Goal: Register for event/course

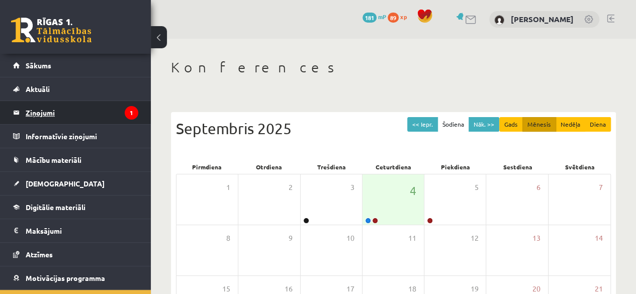
click at [71, 118] on legend "Ziņojumi 1" at bounding box center [82, 112] width 113 height 23
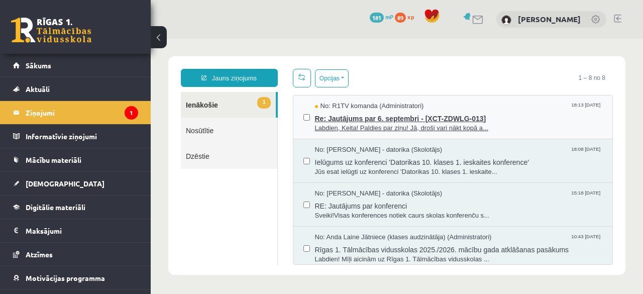
click at [411, 114] on span "Re: Jautājums par 6. septembri - [XCT-ZDWLG-013]" at bounding box center [459, 117] width 288 height 13
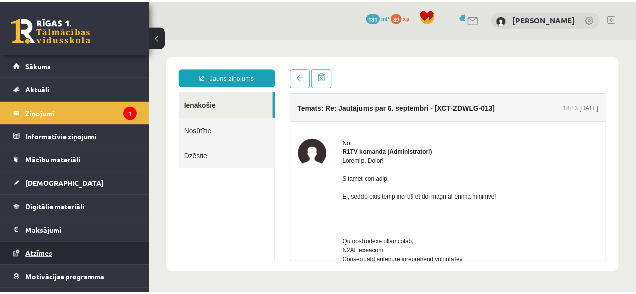
scroll to position [40, 0]
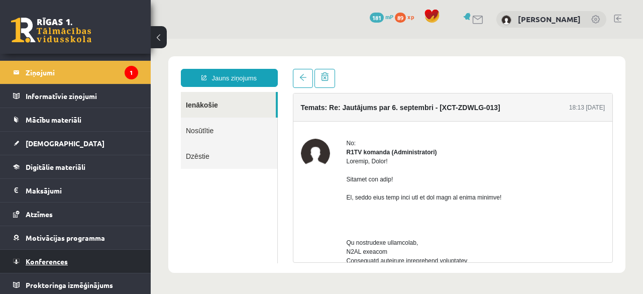
click at [45, 257] on span "Konferences" at bounding box center [47, 261] width 42 height 9
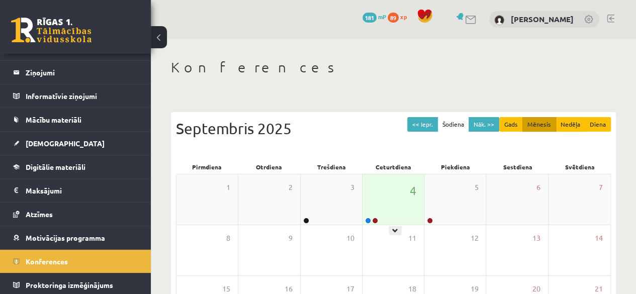
click at [380, 218] on div "4" at bounding box center [392, 199] width 61 height 50
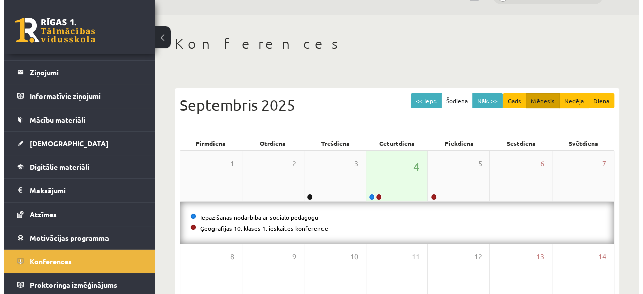
scroll to position [36, 0]
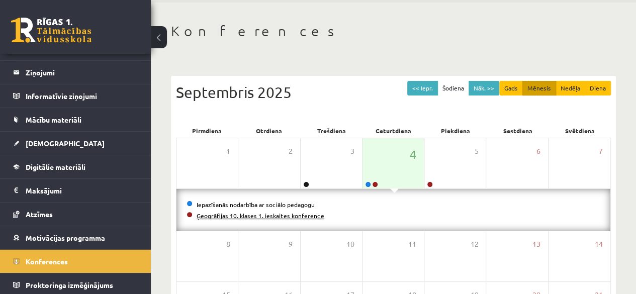
click at [247, 217] on link "Ģeogrāfijas 10. klases 1. ieskaites konference" at bounding box center [261, 216] width 128 height 8
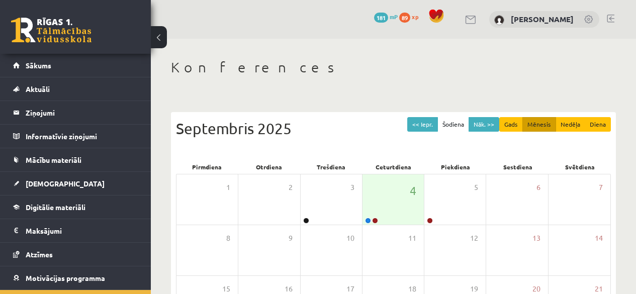
scroll to position [36, 0]
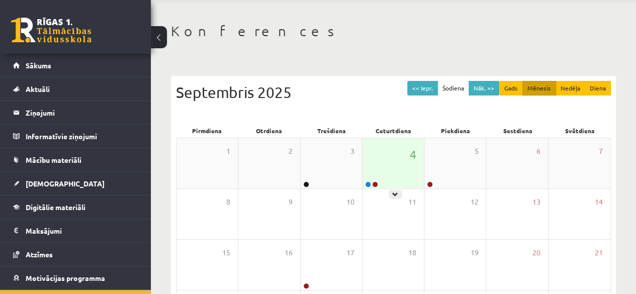
click at [384, 161] on div "4" at bounding box center [392, 163] width 61 height 50
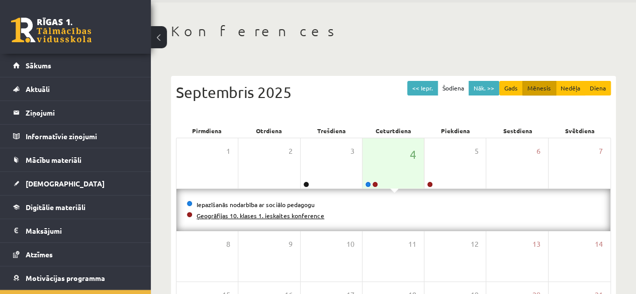
click at [238, 217] on link "Ģeogrāfijas 10. klases 1. ieskaites konference" at bounding box center [261, 216] width 128 height 8
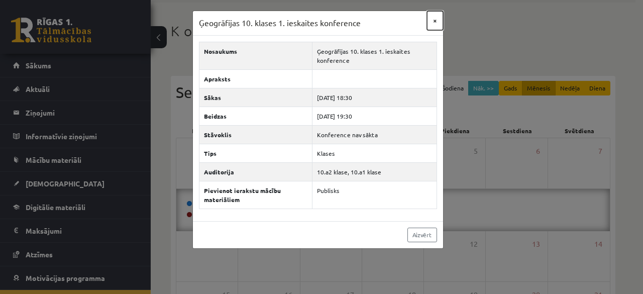
click at [438, 16] on button "×" at bounding box center [435, 20] width 16 height 19
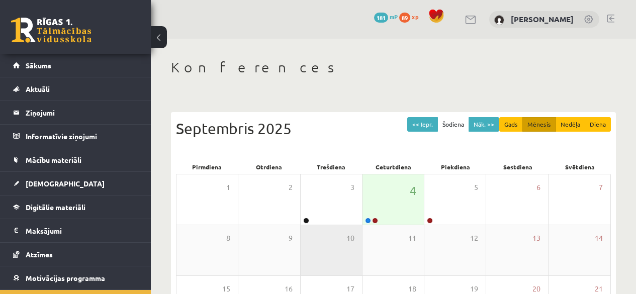
scroll to position [36, 0]
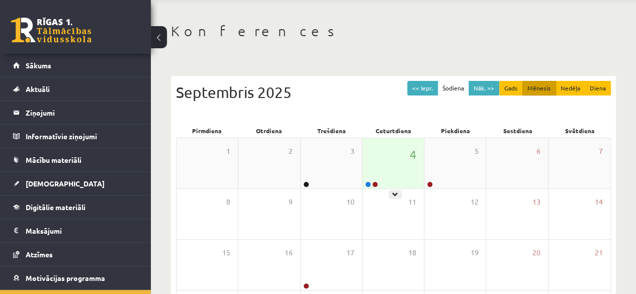
click at [386, 188] on div "4" at bounding box center [392, 163] width 61 height 50
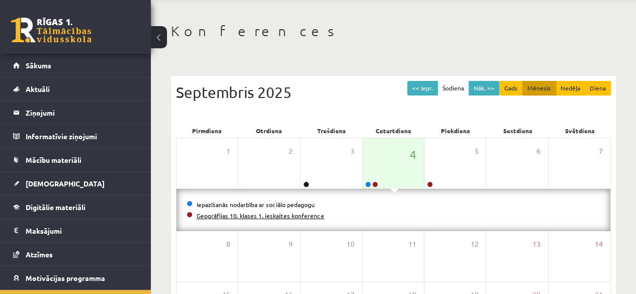
click at [289, 217] on link "Ģeogrāfijas 10. klases 1. ieskaites konference" at bounding box center [261, 216] width 128 height 8
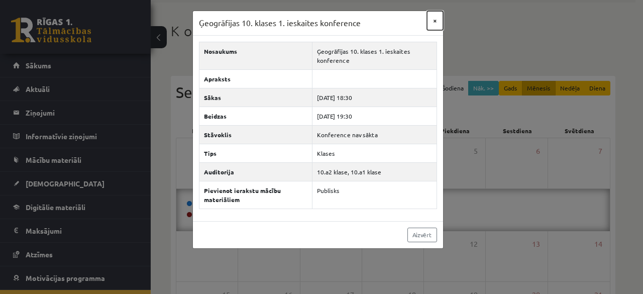
click at [437, 22] on button "×" at bounding box center [435, 20] width 16 height 19
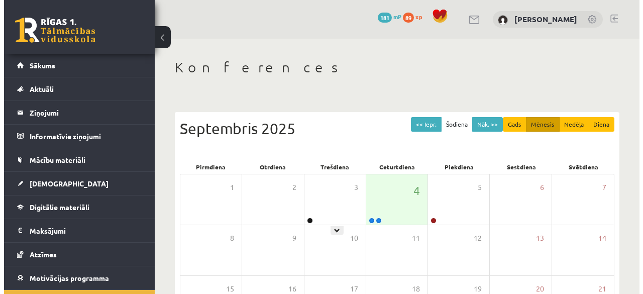
scroll to position [36, 0]
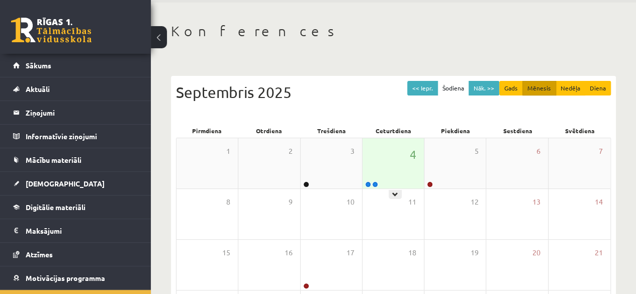
click at [368, 169] on div "4" at bounding box center [392, 163] width 61 height 50
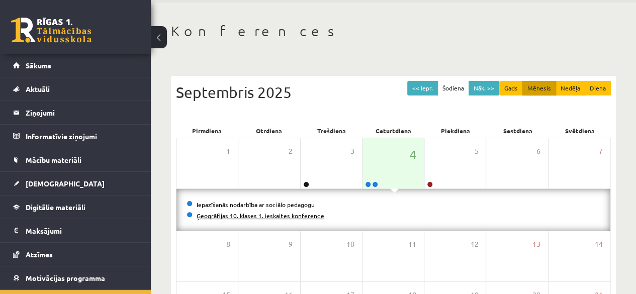
click at [266, 217] on link "Ģeogrāfijas 10. klases 1. ieskaites konference" at bounding box center [261, 216] width 128 height 8
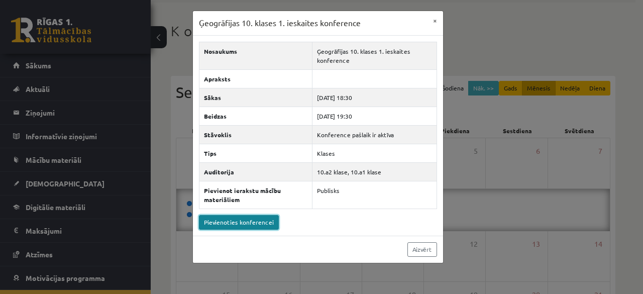
click at [265, 218] on link "Pievienoties konferencei" at bounding box center [239, 222] width 80 height 15
